Goal: Task Accomplishment & Management: Use online tool/utility

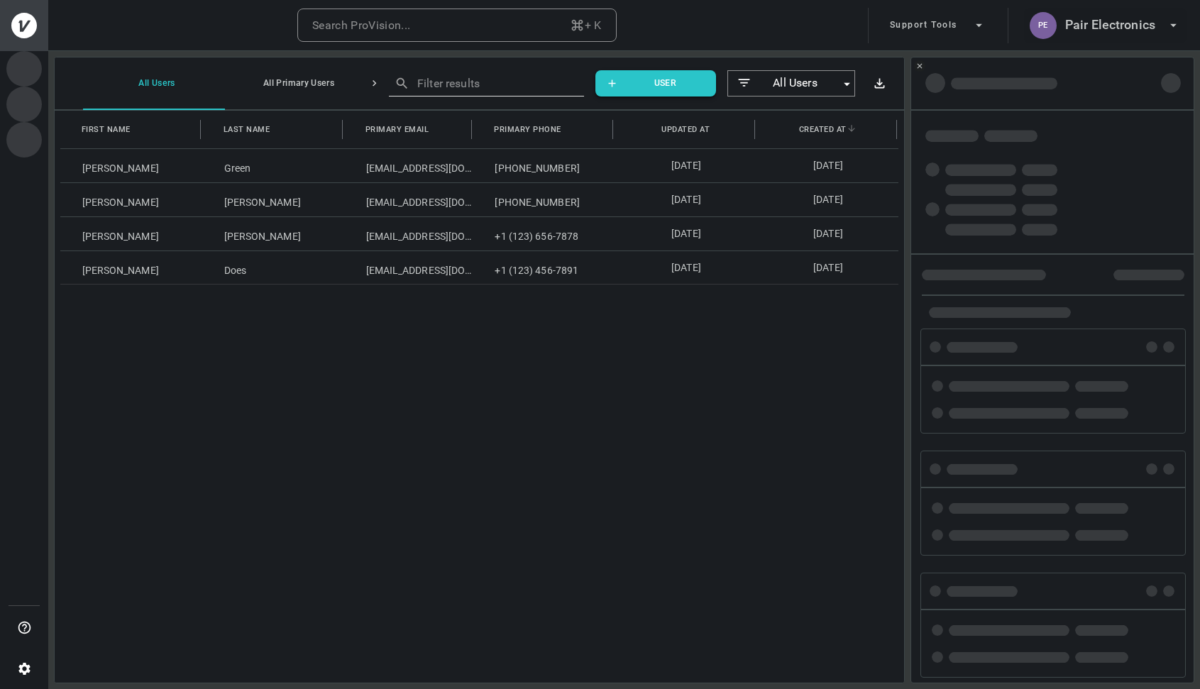
click at [1142, 28] on h6 "Pair Electronics" at bounding box center [1110, 25] width 90 height 21
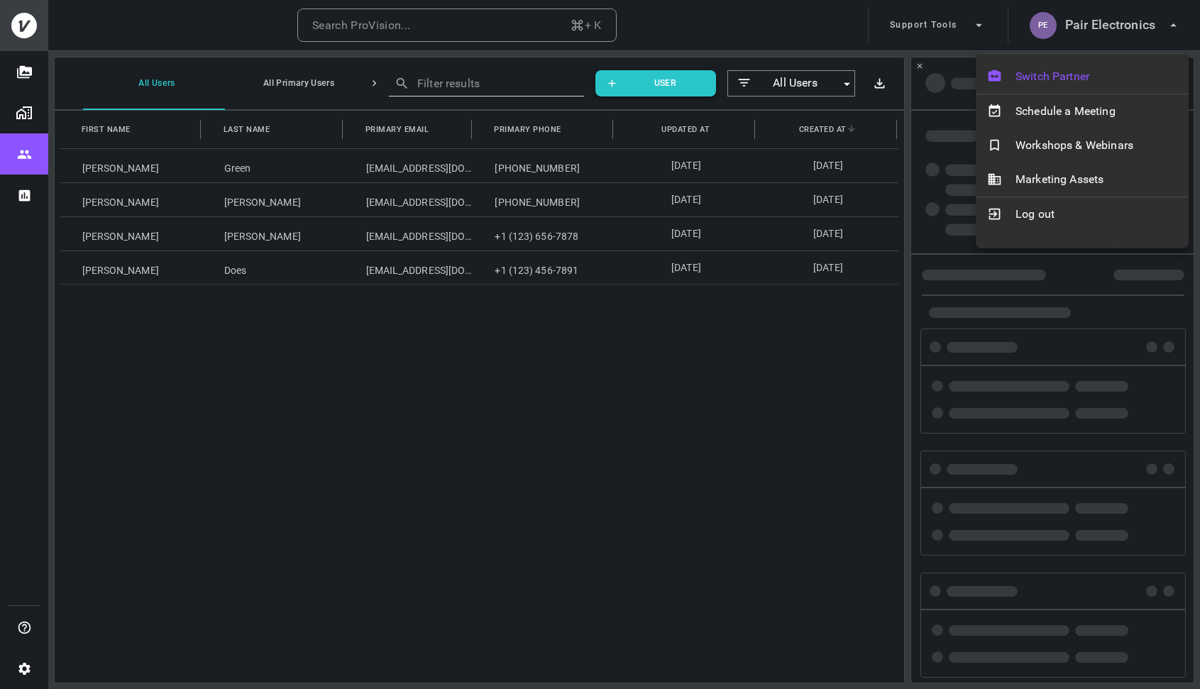
click at [1083, 74] on span "Switch Partner" at bounding box center [1096, 76] width 162 height 17
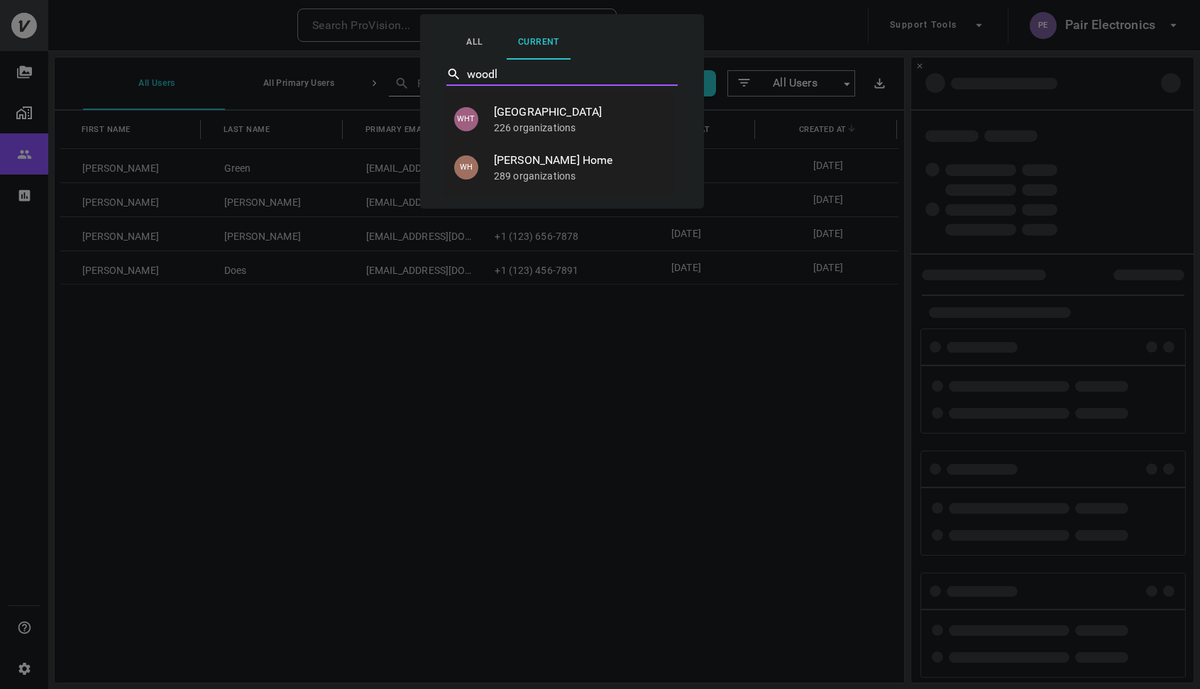
type input "woodla"
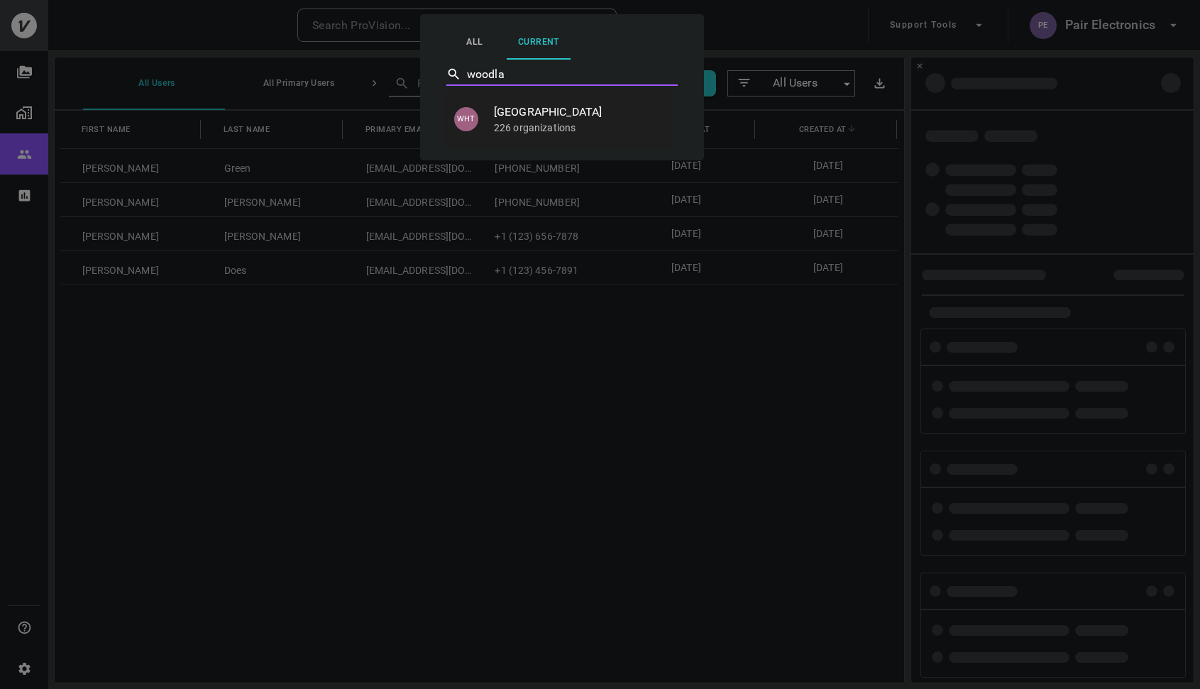
click at [581, 114] on span "[GEOGRAPHIC_DATA]" at bounding box center [578, 112] width 169 height 17
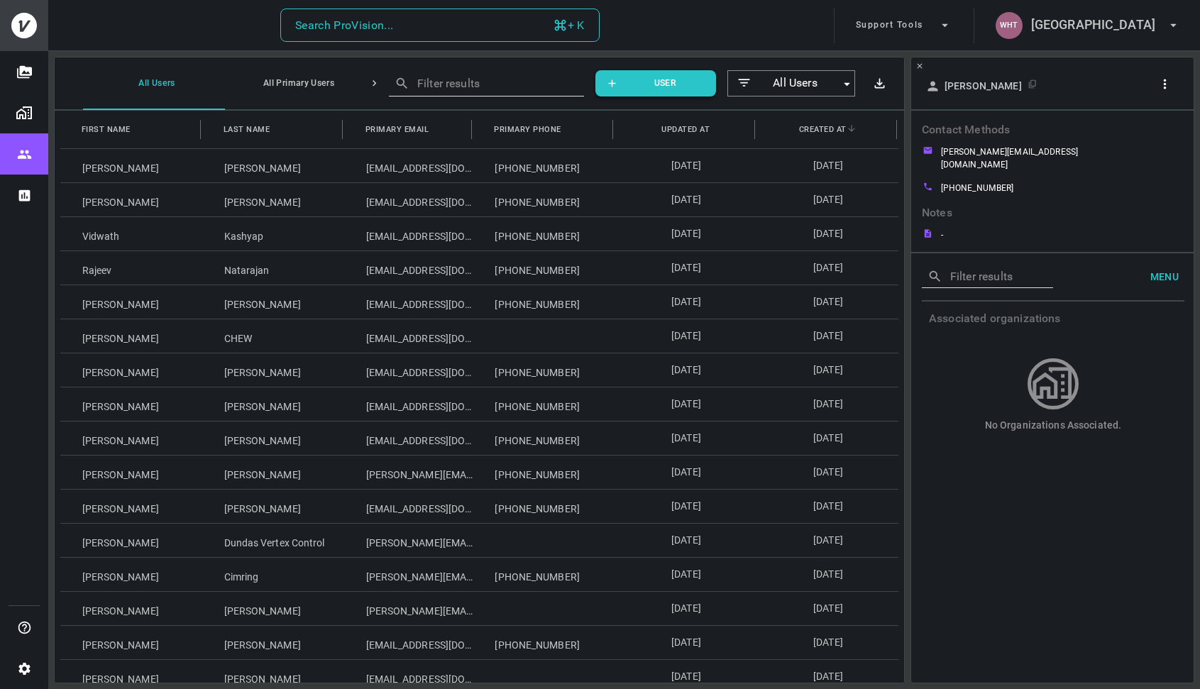
click at [380, 35] on button "Search ProVision... + K" at bounding box center [439, 26] width 319 height 34
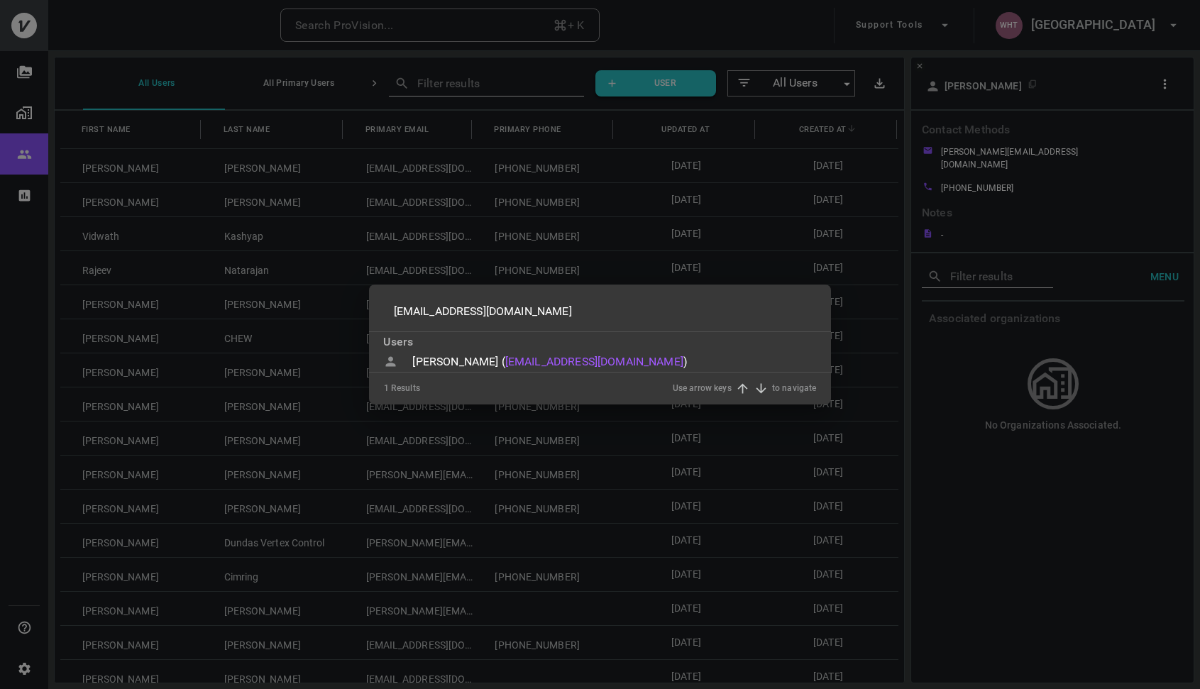
type input "jamescole3000@gmail.com"
click at [438, 373] on div "1 Results Use arrow keys to navigate" at bounding box center [600, 389] width 433 height 32
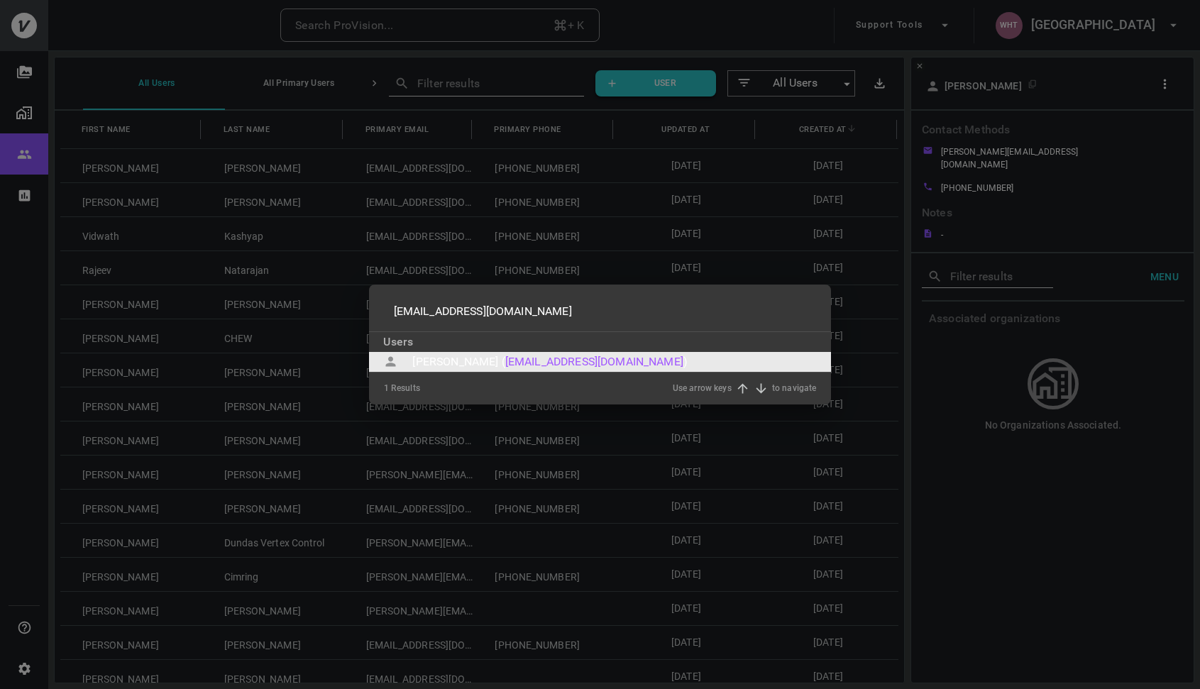
click at [441, 367] on div "James Cole (" at bounding box center [458, 361] width 92 height 17
type input "jamescole3000@gmail.com"
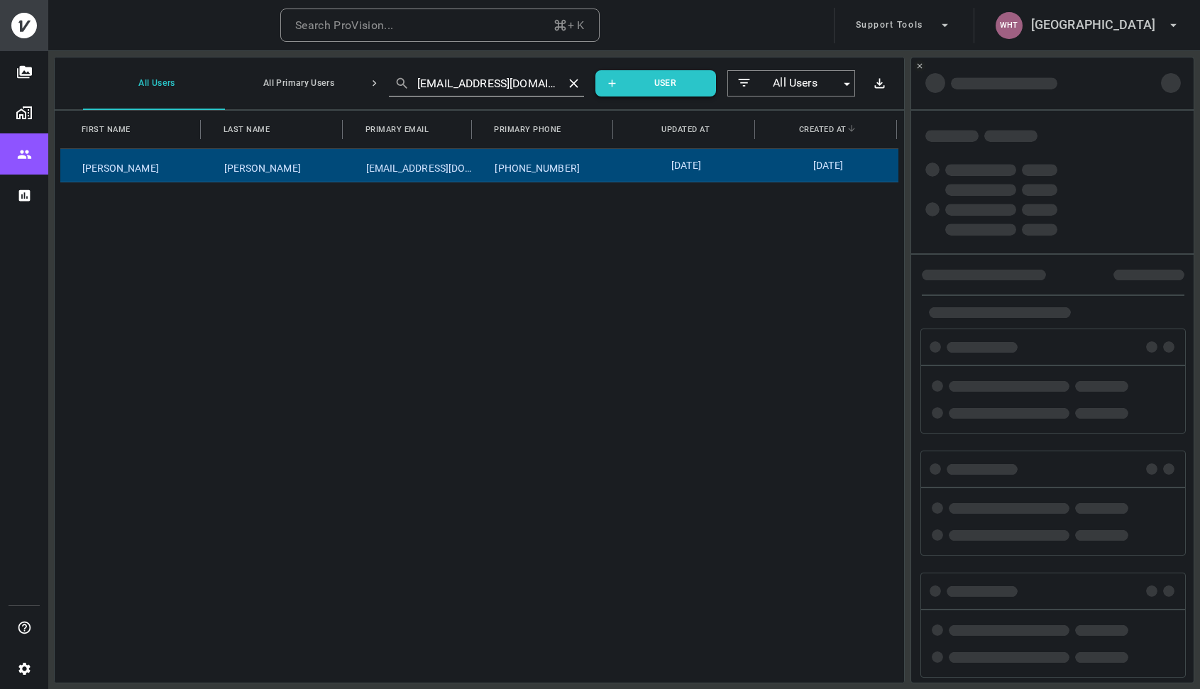
click at [441, 367] on div "0 Results Use arrow keys to navigate" at bounding box center [600, 368] width 433 height 32
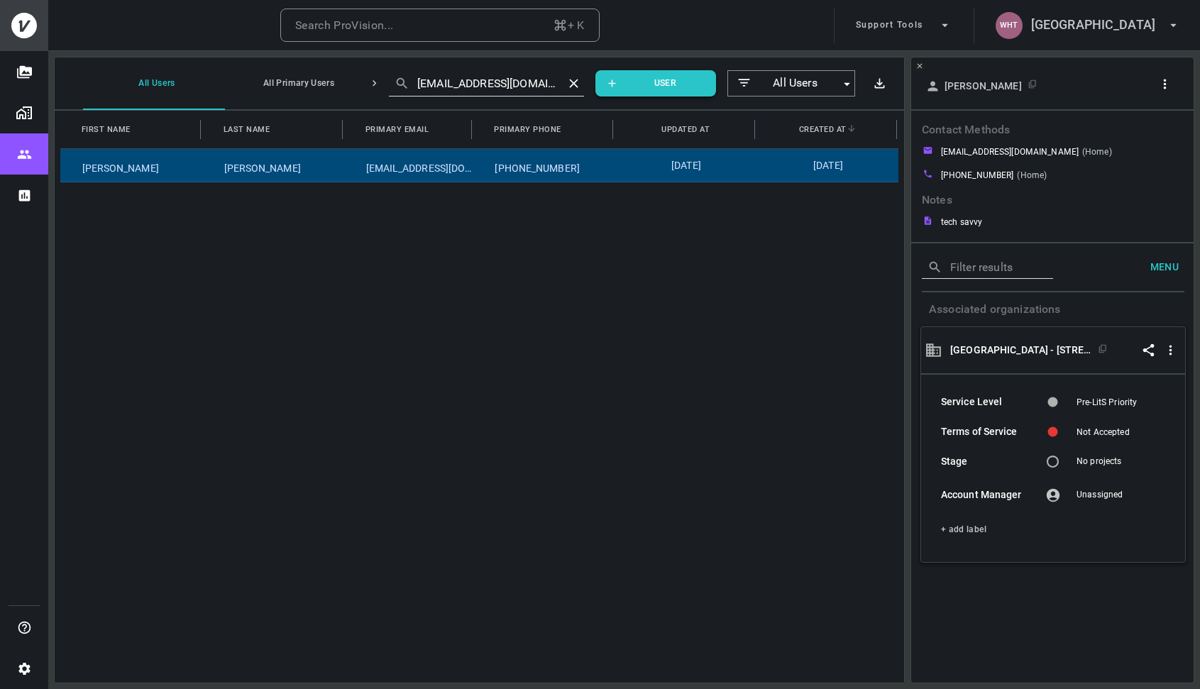
click at [1167, 81] on icon "button" at bounding box center [1164, 84] width 15 height 15
click at [1155, 144] on li "Copy Client ID" at bounding box center [1128, 136] width 119 height 26
